Goal: Task Accomplishment & Management: Manage account settings

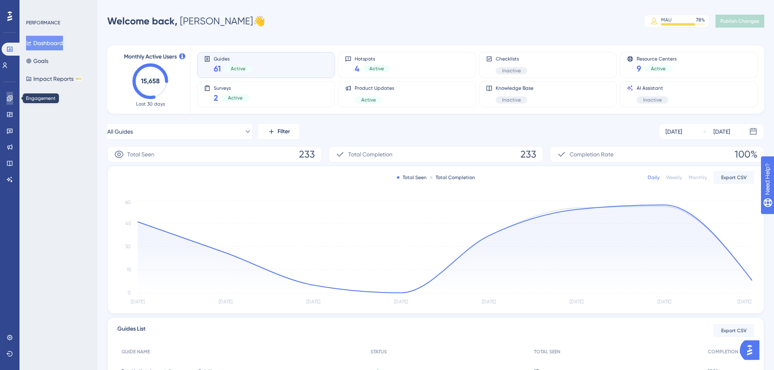
click at [9, 100] on icon at bounding box center [10, 98] width 7 height 7
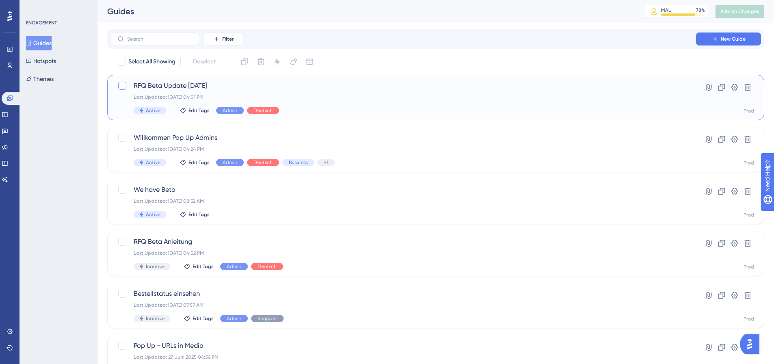
click at [125, 86] on div at bounding box center [122, 86] width 8 height 8
checkbox input "true"
click at [246, 63] on icon at bounding box center [245, 62] width 8 height 8
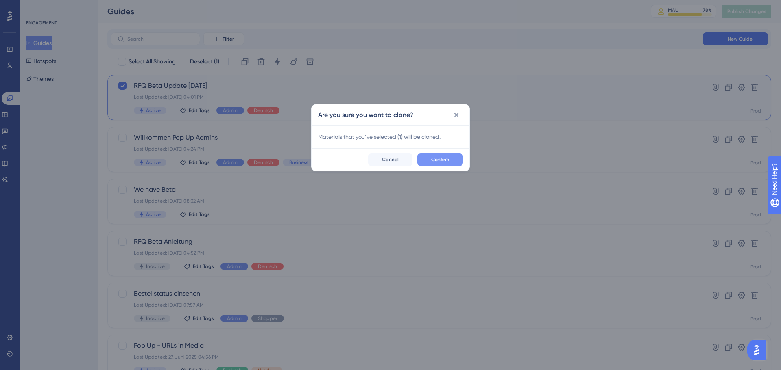
click at [433, 159] on span "Confirm" at bounding box center [440, 160] width 18 height 7
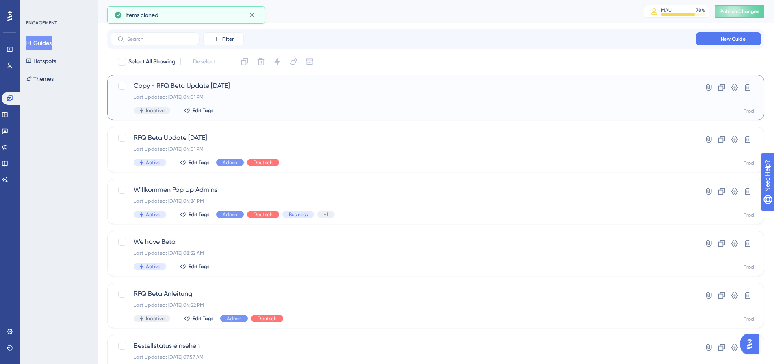
click at [277, 99] on div "Last Updated: 09. Sept. 2025 04:01 PM" at bounding box center [403, 97] width 539 height 7
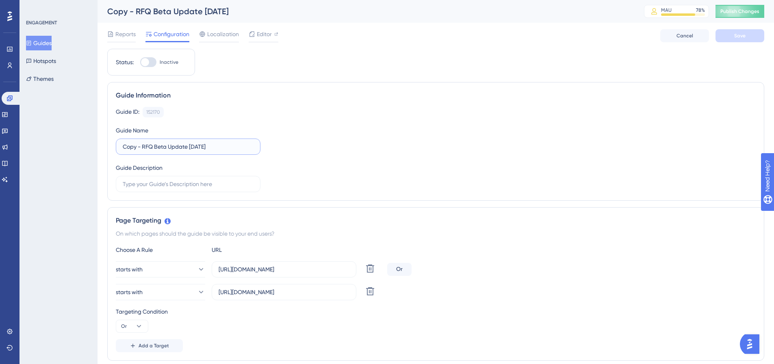
drag, startPoint x: 143, startPoint y: 147, endPoint x: 101, endPoint y: 148, distance: 41.5
click at [176, 145] on input "RFQ Beta Update 09.09.2025" at bounding box center [188, 146] width 131 height 9
type input "RFQ Beta Update 18.09.2025"
click at [342, 159] on div "Guide ID: 152170 Copy Guide Name RFQ Beta Update 18.09.2025 Guide Description" at bounding box center [436, 149] width 640 height 85
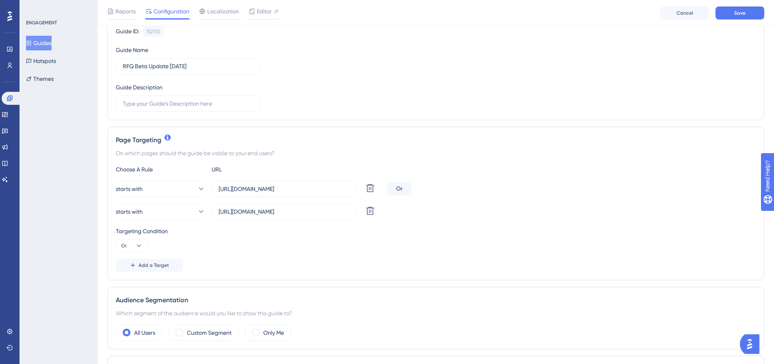
scroll to position [81, 0]
drag, startPoint x: 261, startPoint y: 191, endPoint x: 239, endPoint y: 193, distance: 22.4
click at [239, 193] on input "https://platform.simplesystem.com/customer/requests-for-quotation" at bounding box center [284, 191] width 131 height 9
paste input "nextgen-stg"
type input "https://nextgen-stg.simplesystem.com/customer/requests-for-quotation"
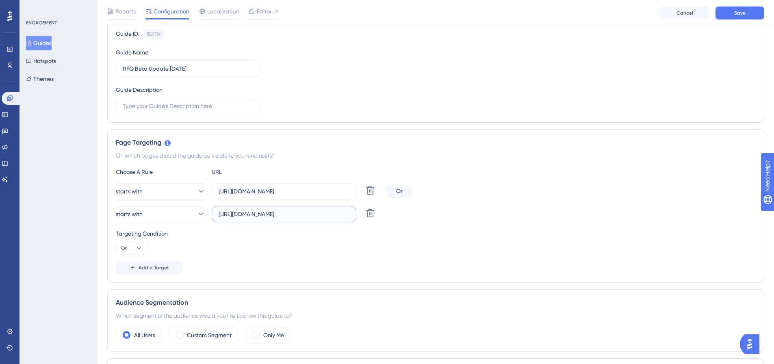
drag, startPoint x: 262, startPoint y: 215, endPoint x: 240, endPoint y: 215, distance: 21.6
click at [240, 215] on input "https://platform.simplesystem.com/customer/company-and-settings/requests-for-qu…" at bounding box center [284, 214] width 131 height 9
paste input "nextgen-stg"
type input "https://nextgen-stg.simplesystem.com/customer/company-and-settings/requests-for…"
click at [264, 248] on div "Targeting Condition Or" at bounding box center [436, 242] width 640 height 26
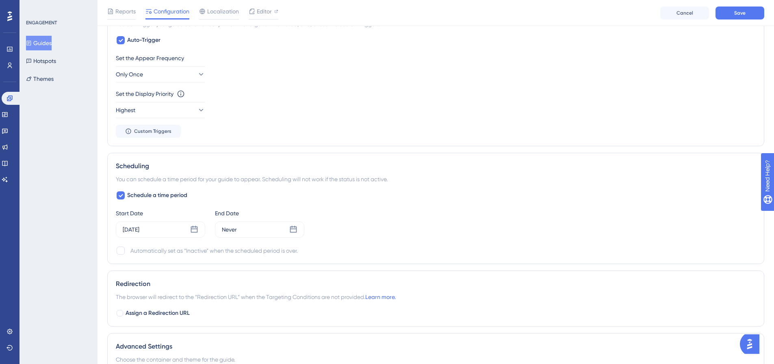
scroll to position [447, 0]
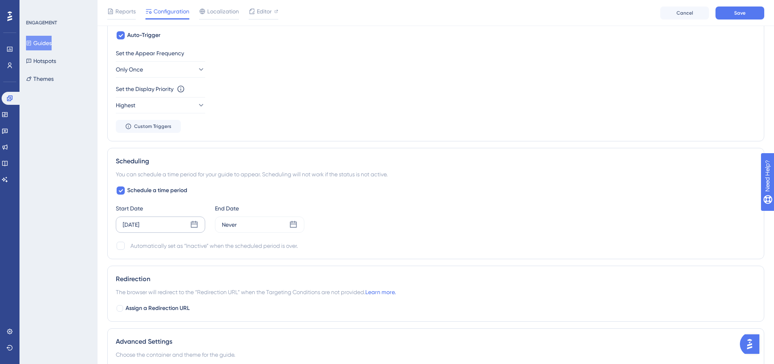
click at [193, 227] on icon at bounding box center [194, 224] width 7 height 7
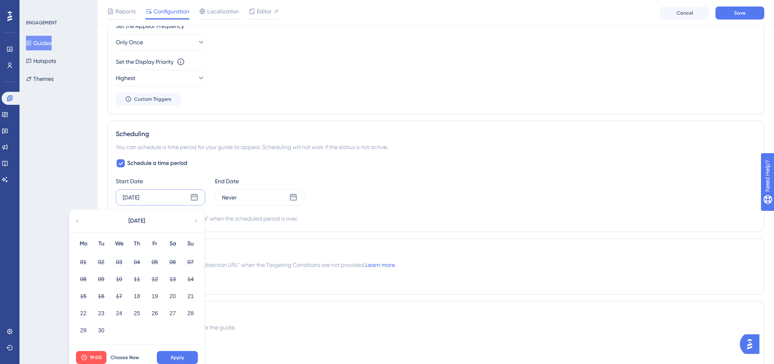
scroll to position [529, 0]
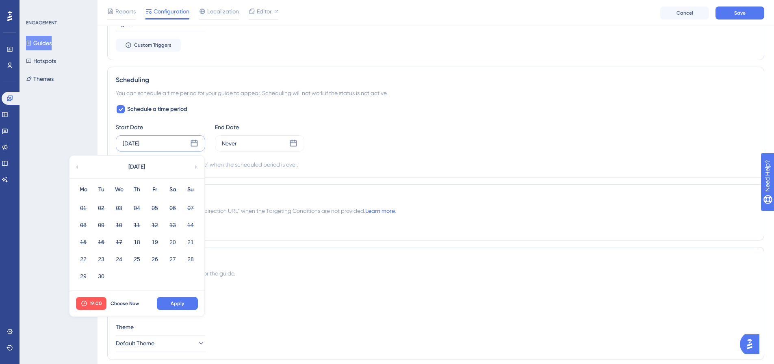
click at [195, 167] on icon at bounding box center [196, 166] width 6 height 7
click at [79, 167] on icon at bounding box center [77, 166] width 6 height 7
click at [153, 242] on button "19" at bounding box center [155, 242] width 14 height 14
click at [180, 302] on span "Apply" at bounding box center [177, 303] width 13 height 7
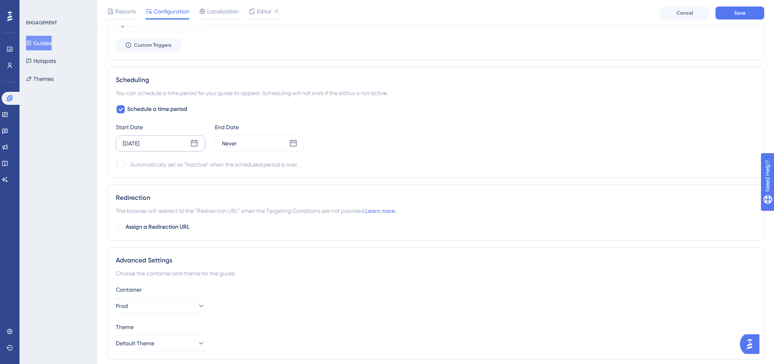
click at [194, 145] on icon at bounding box center [194, 143] width 8 height 8
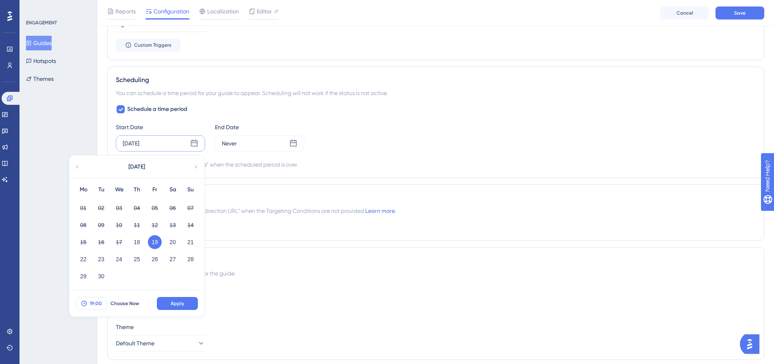
click at [99, 300] on button "19:00" at bounding box center [91, 303] width 30 height 13
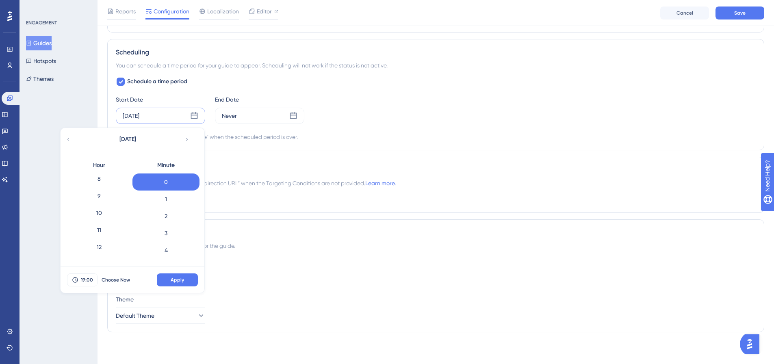
scroll to position [86, 0]
click at [100, 212] on div "7" at bounding box center [98, 215] width 67 height 17
click at [186, 281] on button "Apply" at bounding box center [177, 280] width 41 height 13
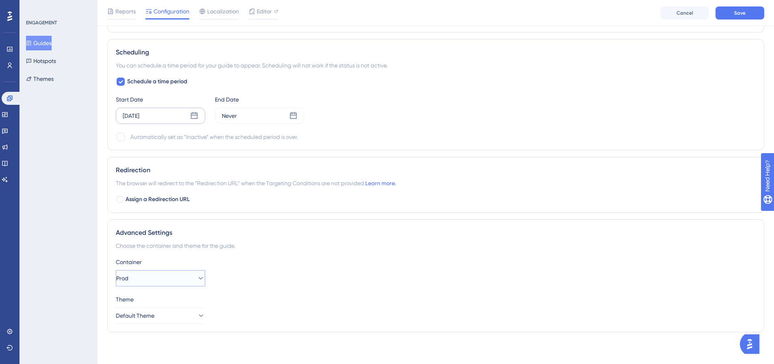
click at [188, 281] on button "Prod" at bounding box center [160, 278] width 89 height 16
click at [168, 311] on div "Test Test" at bounding box center [161, 319] width 66 height 16
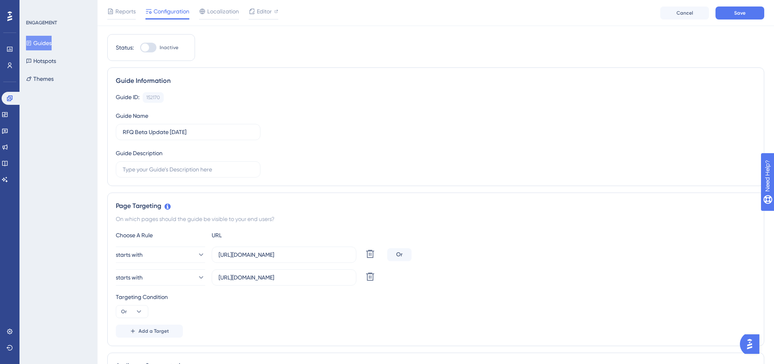
scroll to position [0, 0]
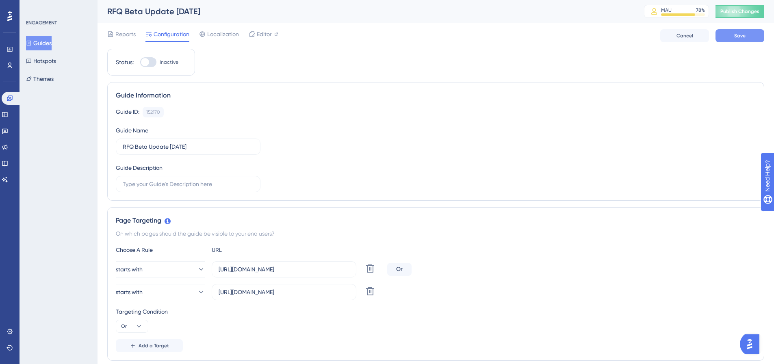
click at [730, 37] on button "Save" at bounding box center [740, 35] width 49 height 13
click at [263, 30] on span "Editor" at bounding box center [264, 34] width 15 height 10
click at [259, 33] on span "Editor" at bounding box center [264, 34] width 15 height 10
